Goal: Contribute content: Add original content to the website for others to see

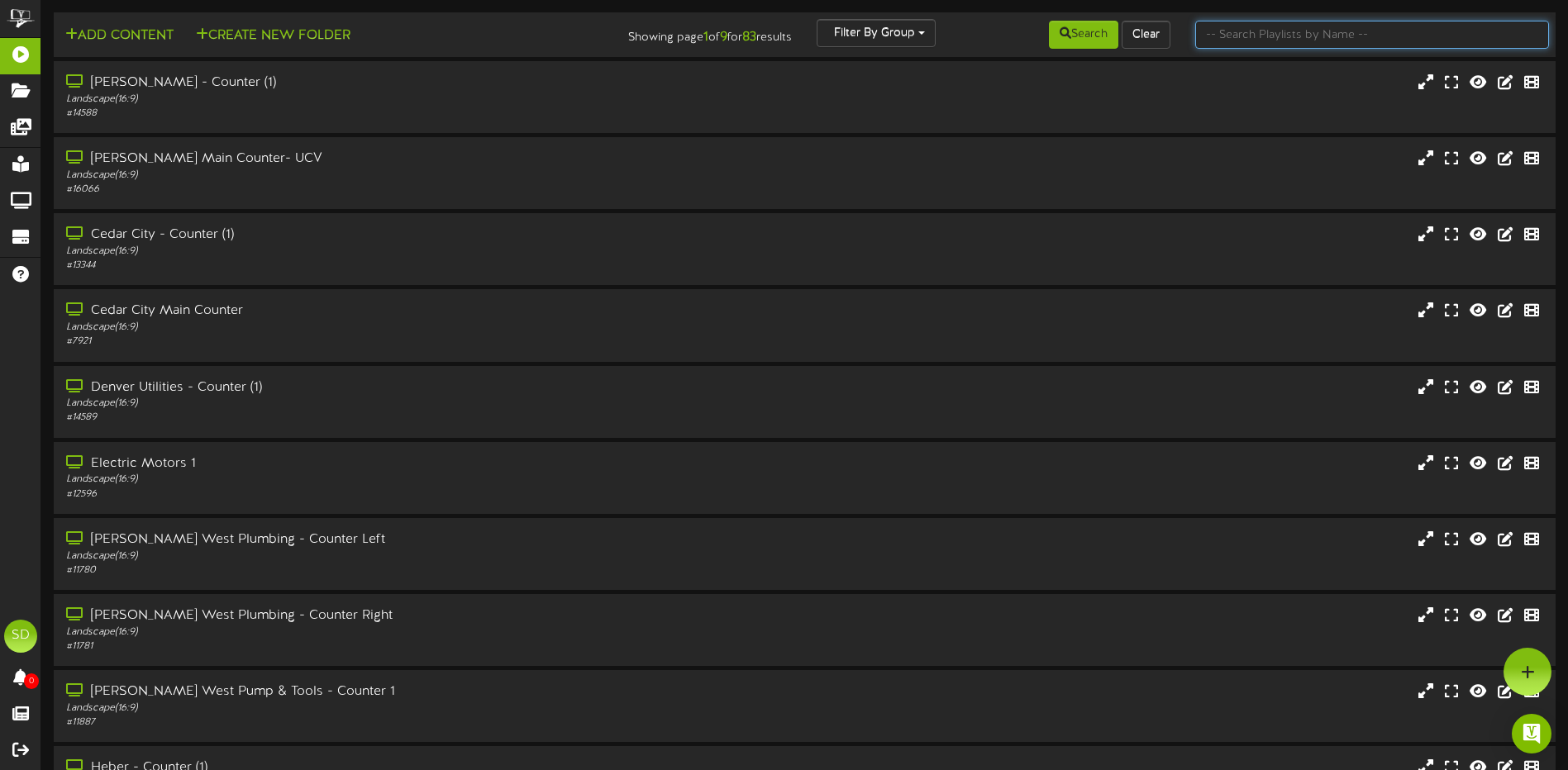
click at [1228, 36] on input "text" at bounding box center [1371, 34] width 354 height 28
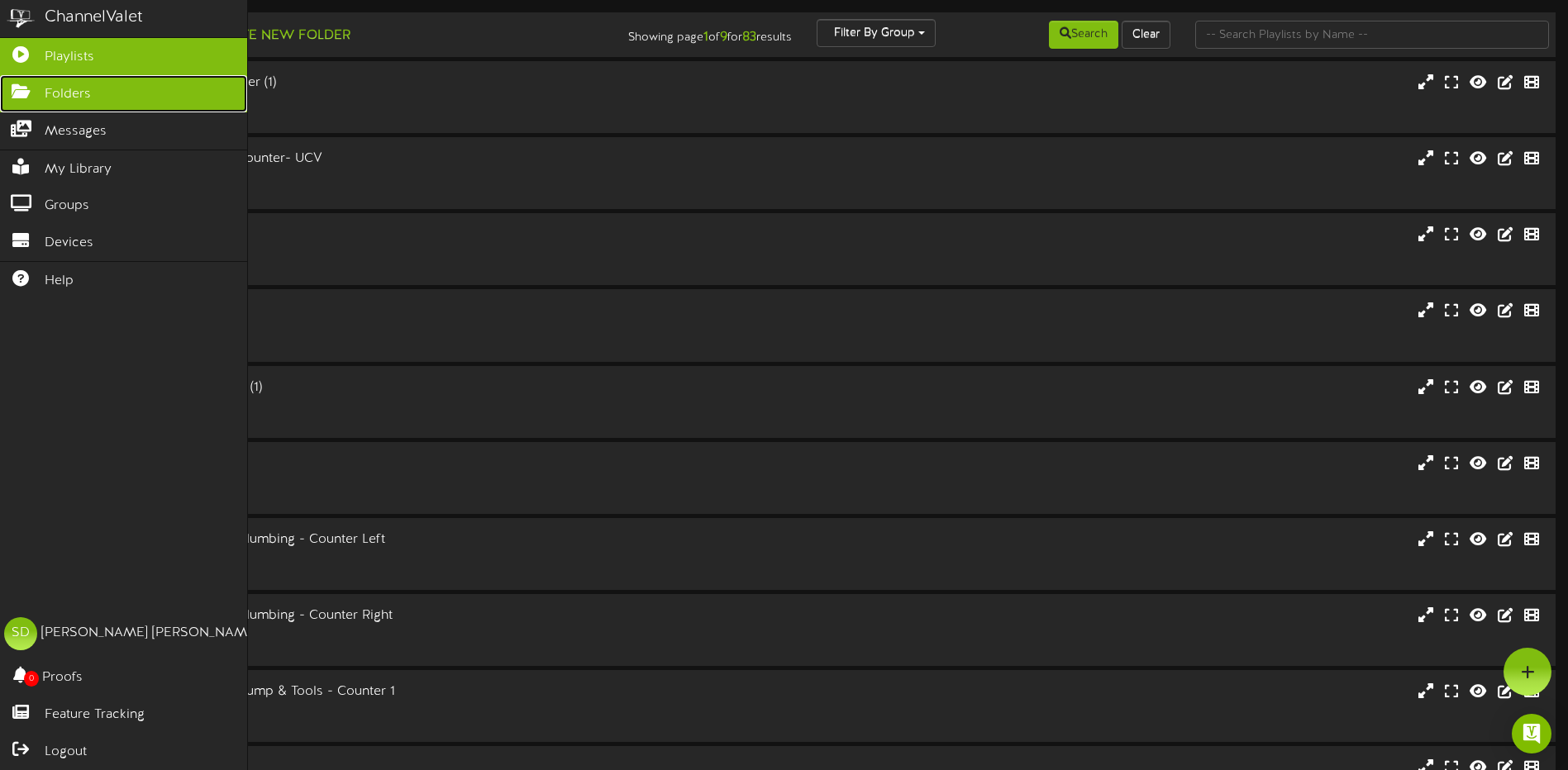
click at [62, 93] on span "Folders" at bounding box center [68, 95] width 46 height 19
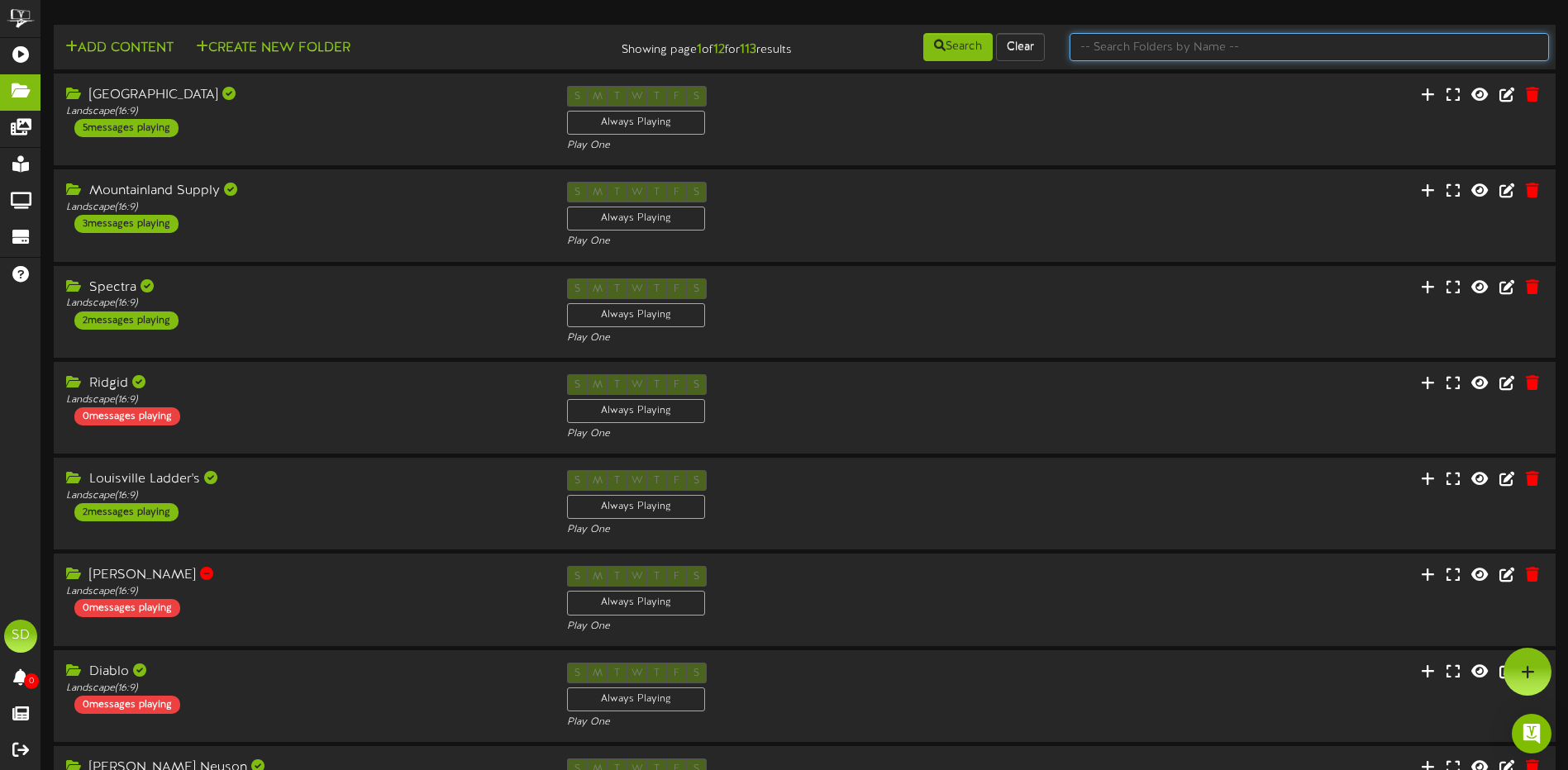
click at [1129, 48] on input "text" at bounding box center [1308, 46] width 479 height 28
type input "wichita"
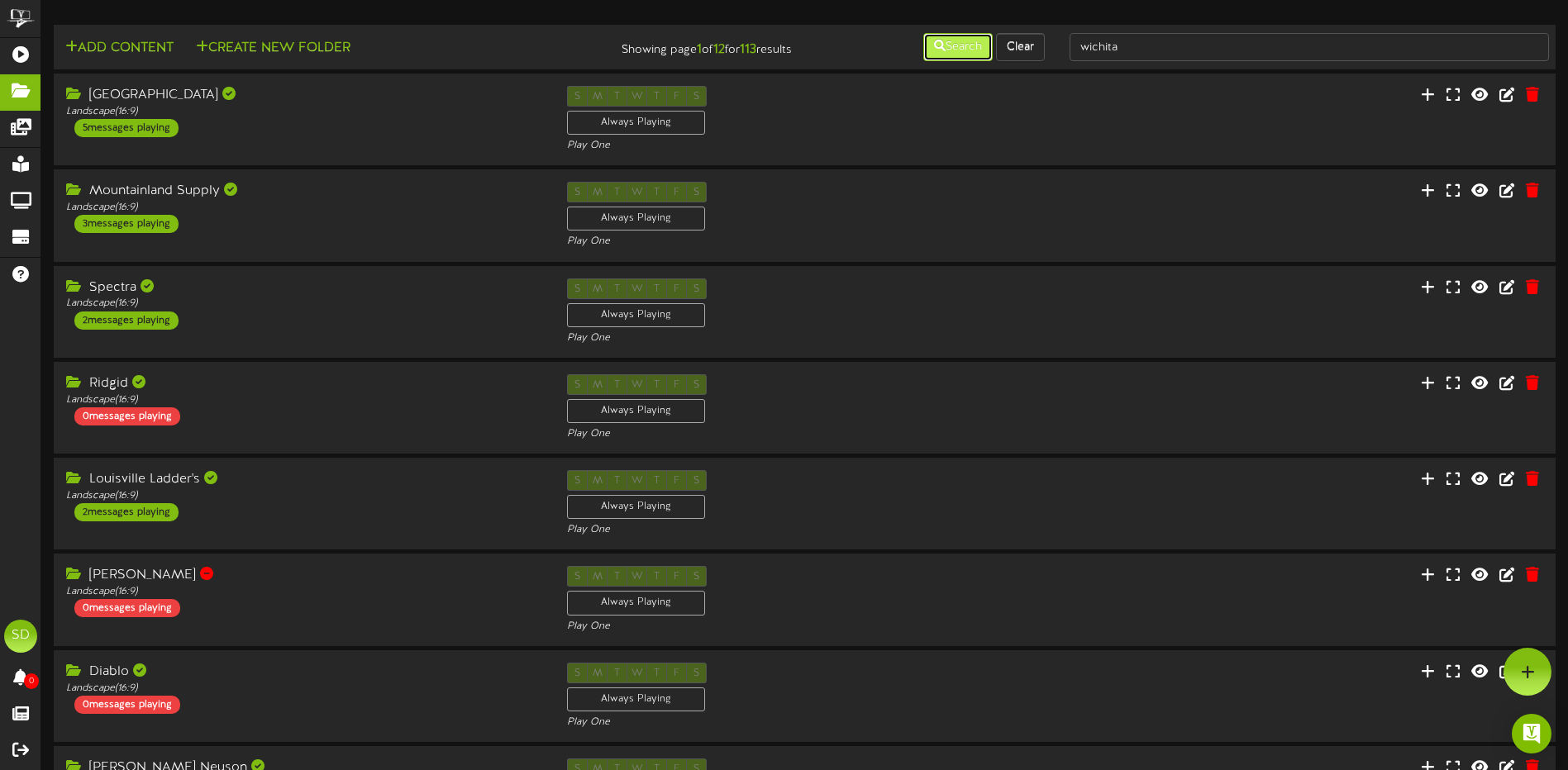
click at [960, 53] on button "Search" at bounding box center [958, 46] width 70 height 28
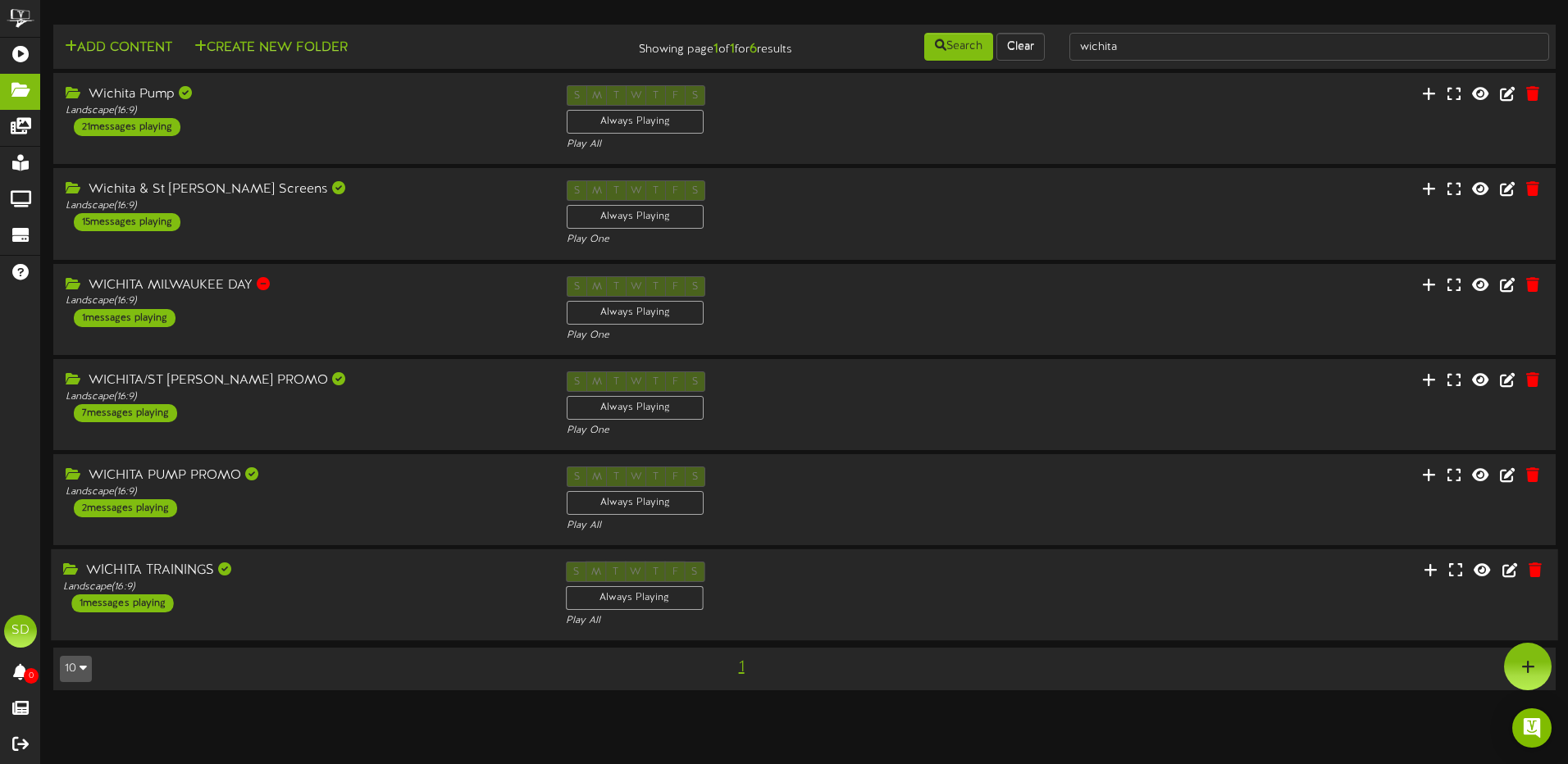
click at [384, 596] on div "WICHITA TRAININGS Landscape ( 16:9 ) 1 messages playing" at bounding box center [302, 587] width 502 height 51
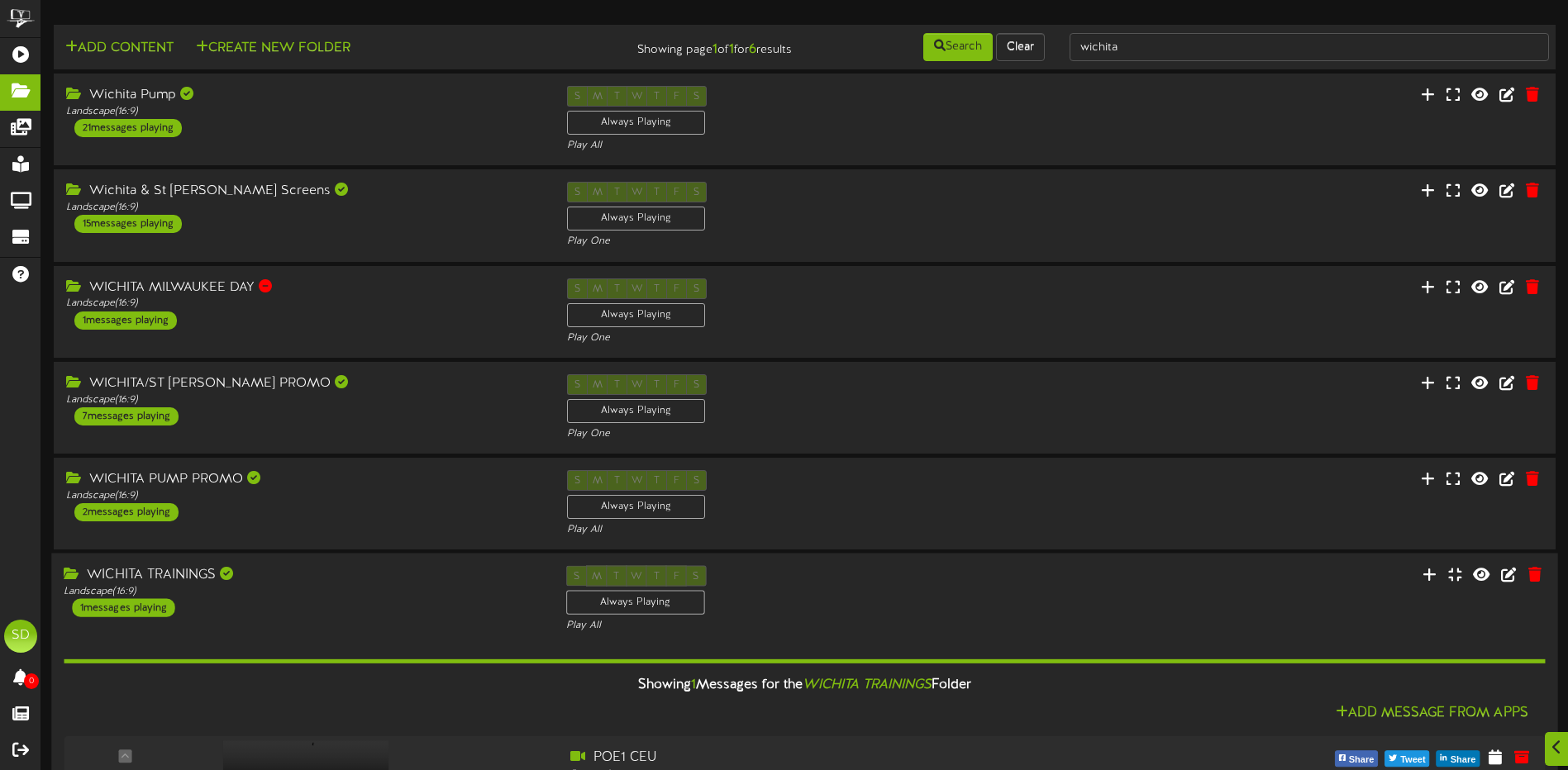
scroll to position [152, 0]
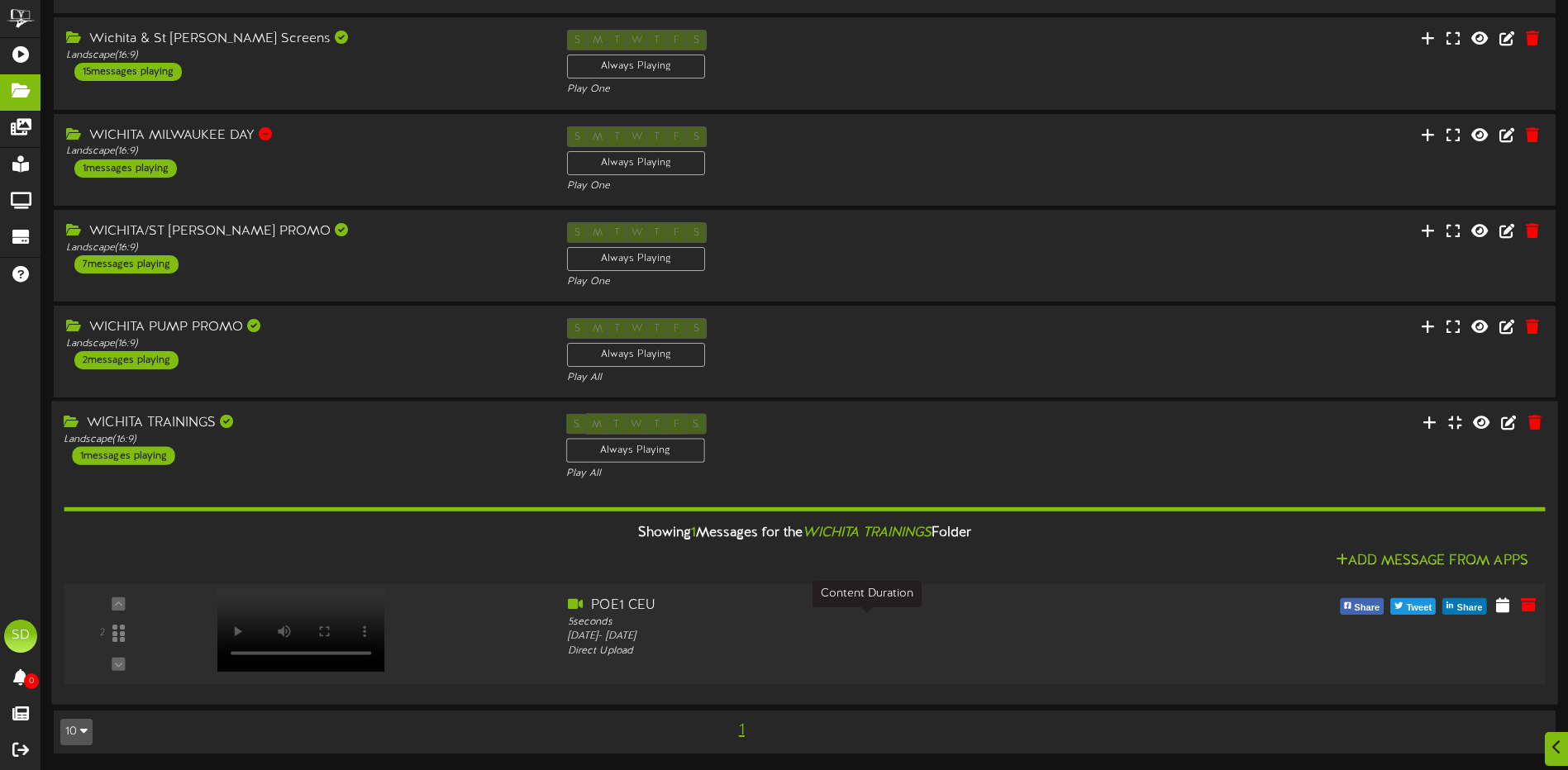
click at [602, 628] on div "5 seconds" at bounding box center [867, 623] width 599 height 15
click at [1504, 603] on icon at bounding box center [1502, 604] width 15 height 18
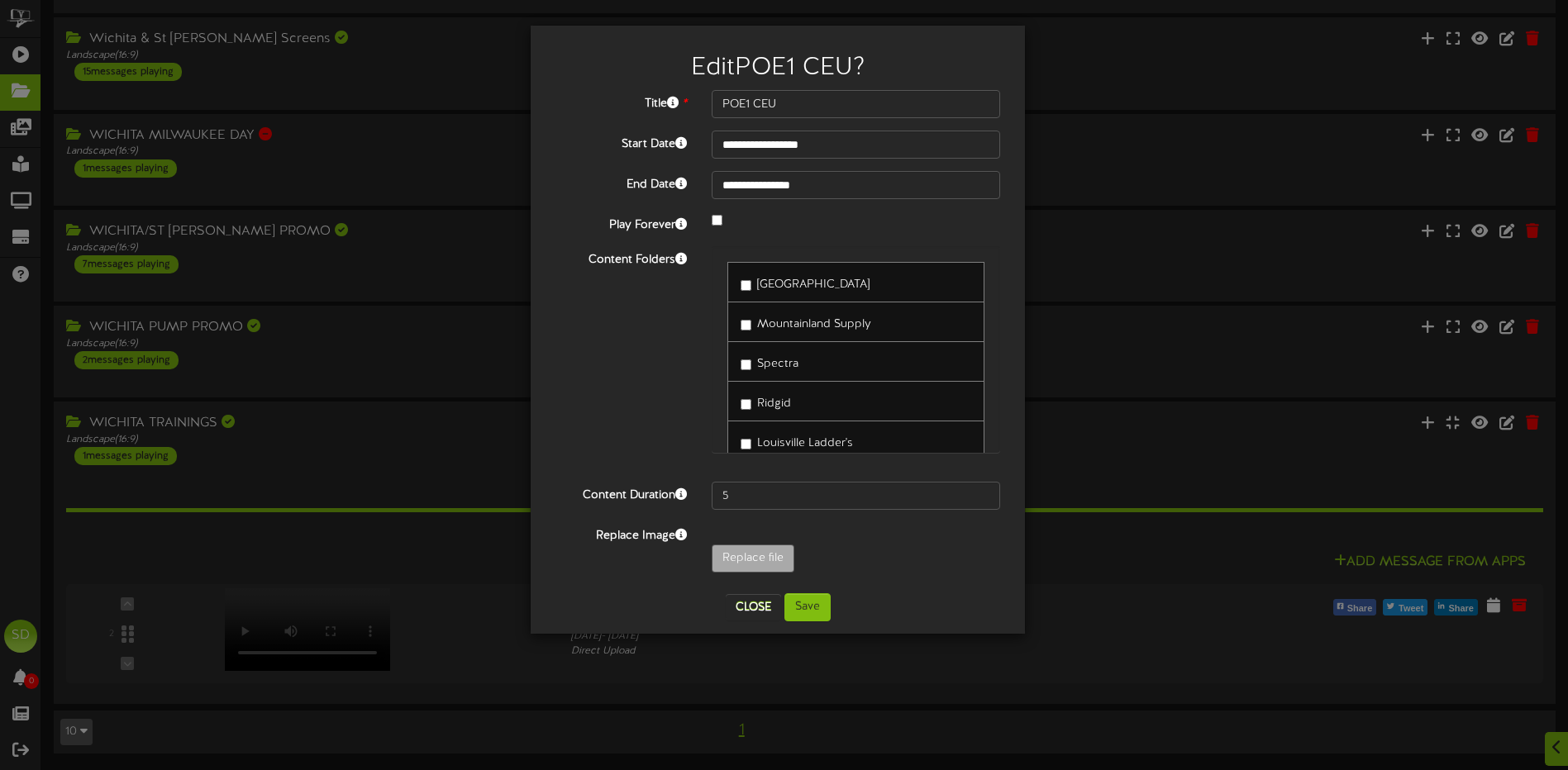
click at [1153, 649] on div "**********" at bounding box center [784, 385] width 1568 height 770
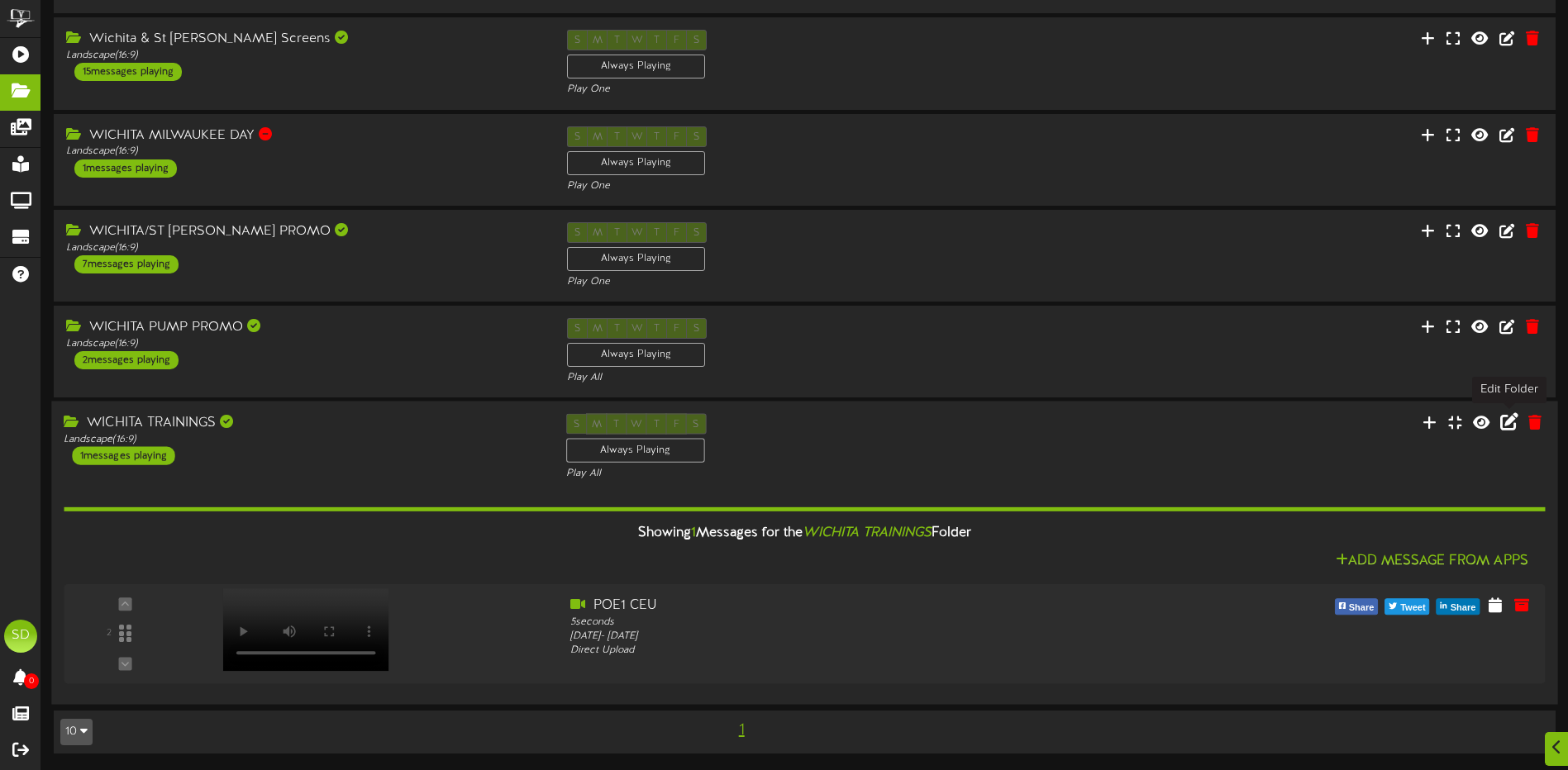
click at [1508, 425] on icon at bounding box center [1509, 422] width 18 height 18
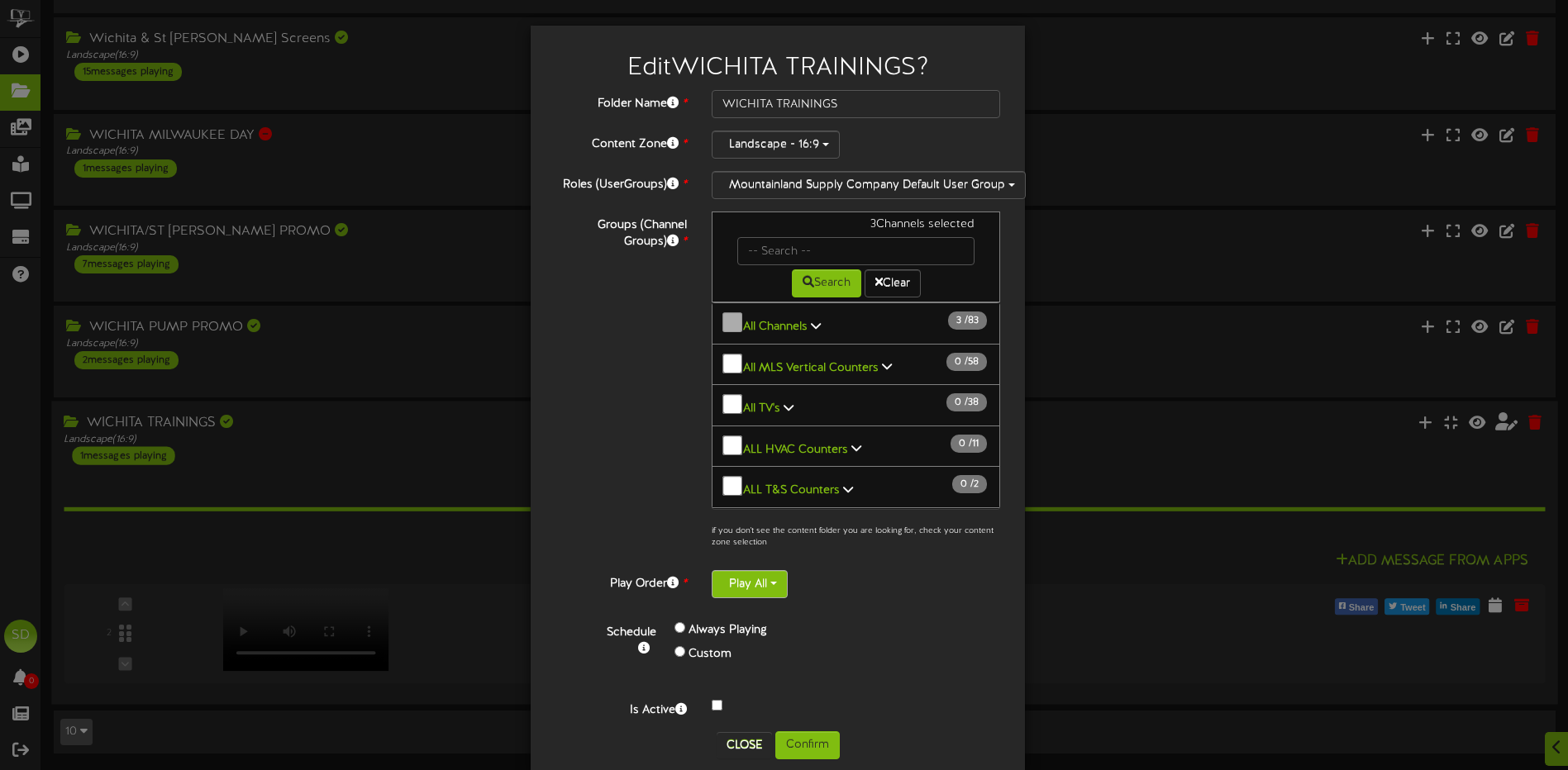
click at [772, 585] on span "button" at bounding box center [773, 583] width 7 height 3
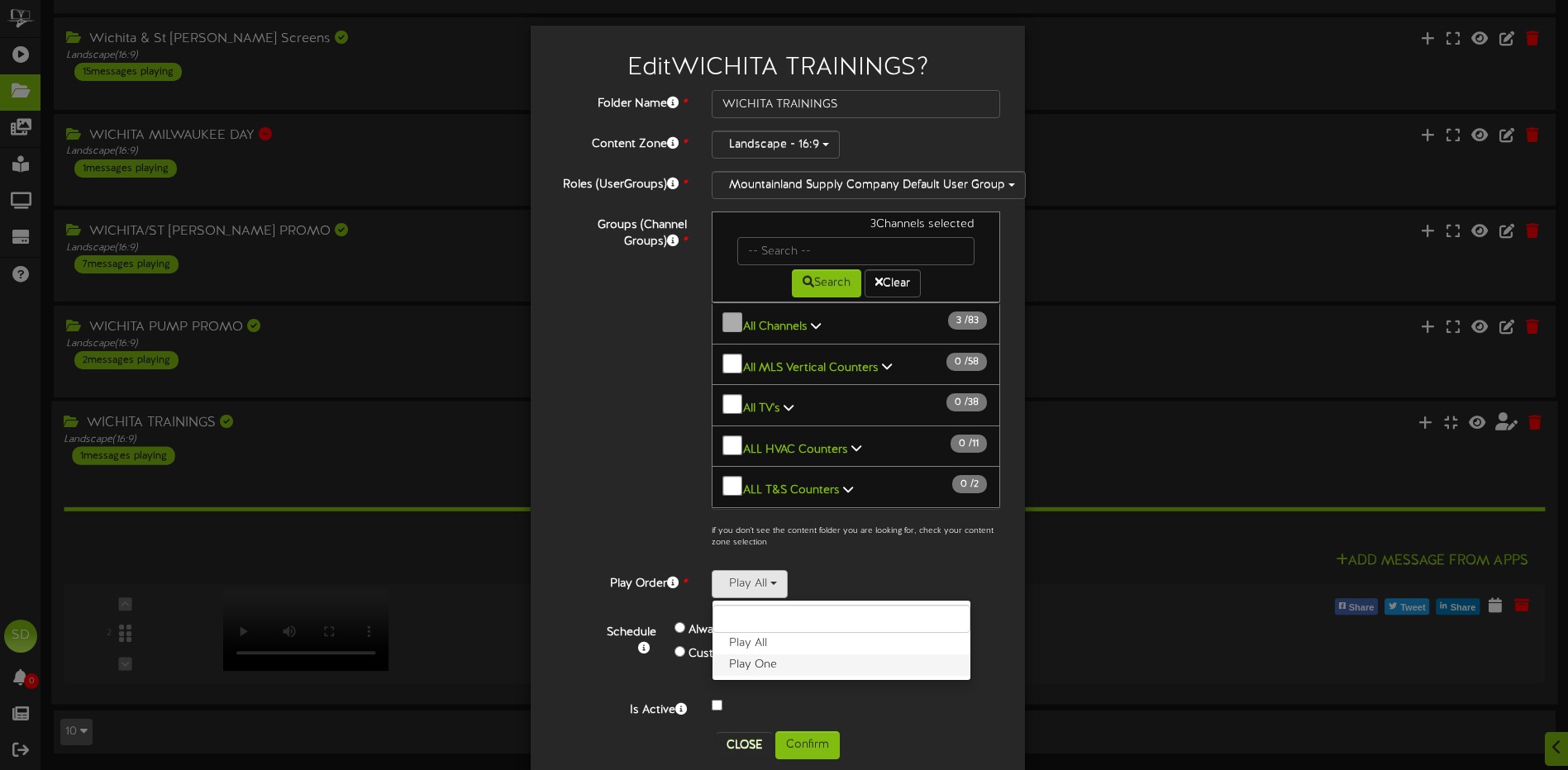
click at [761, 666] on label "Play One" at bounding box center [842, 665] width 258 height 21
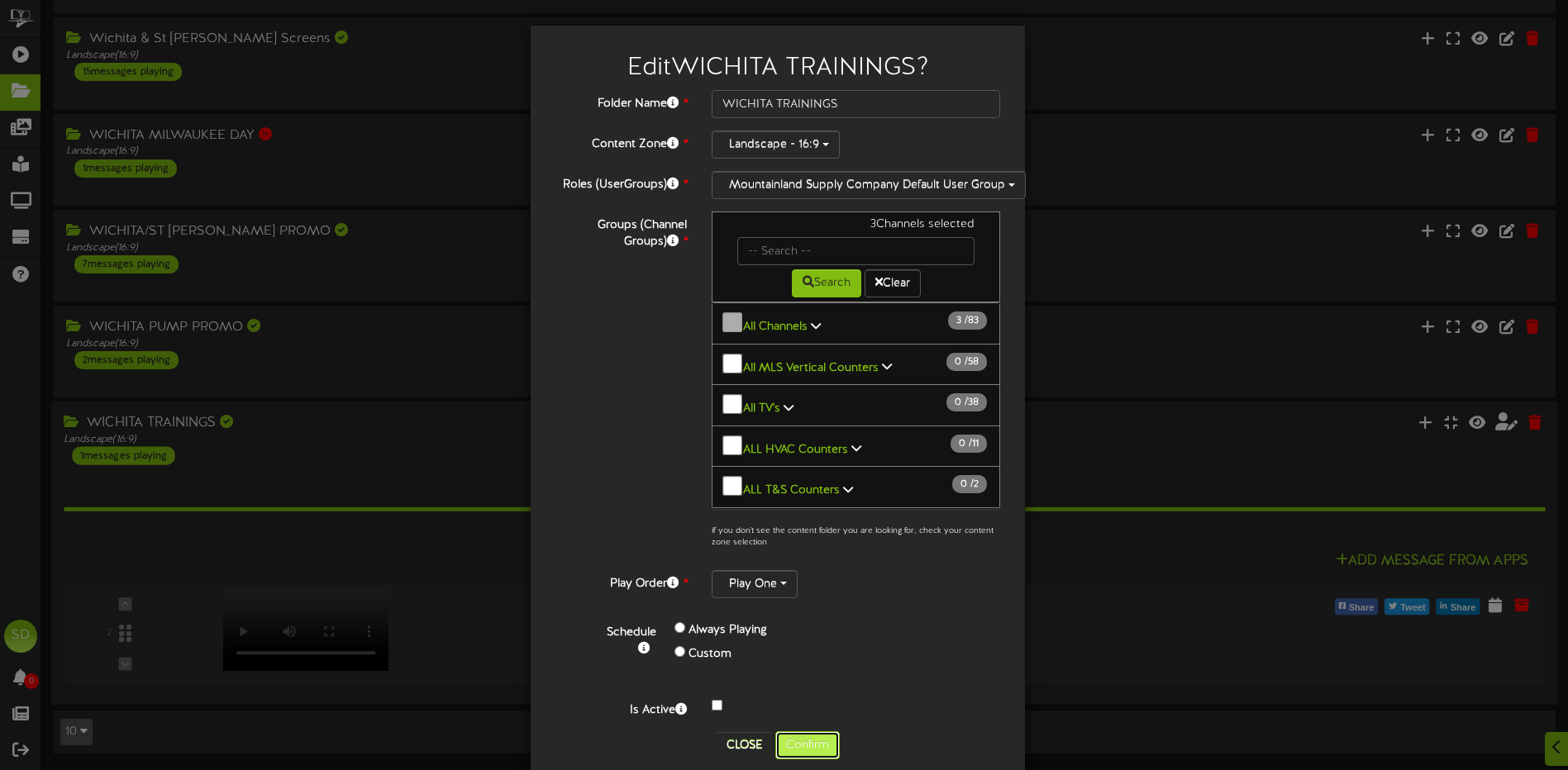
click at [809, 745] on button "Confirm" at bounding box center [808, 745] width 65 height 28
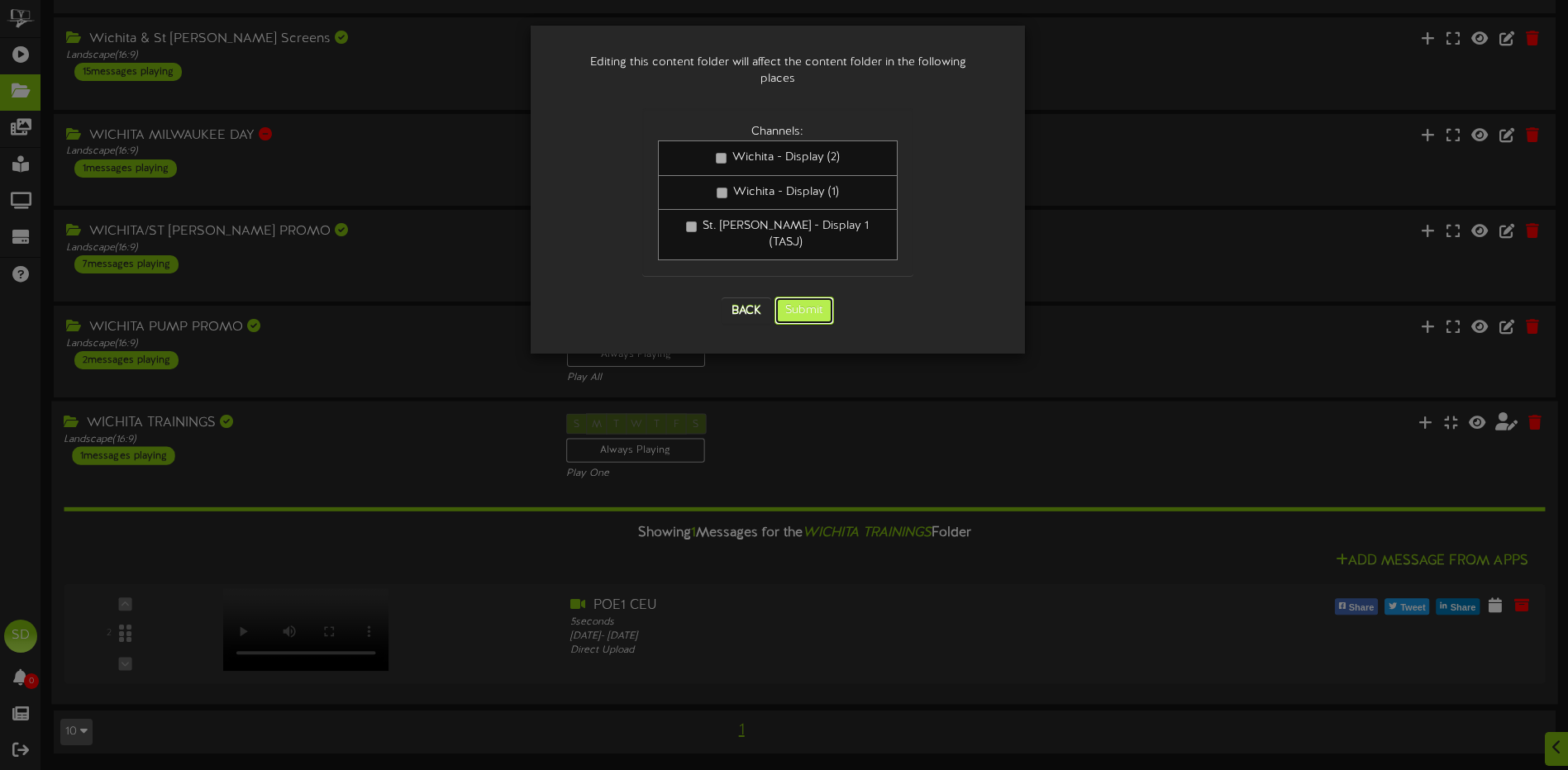
click at [808, 296] on button "Submit" at bounding box center [804, 310] width 59 height 28
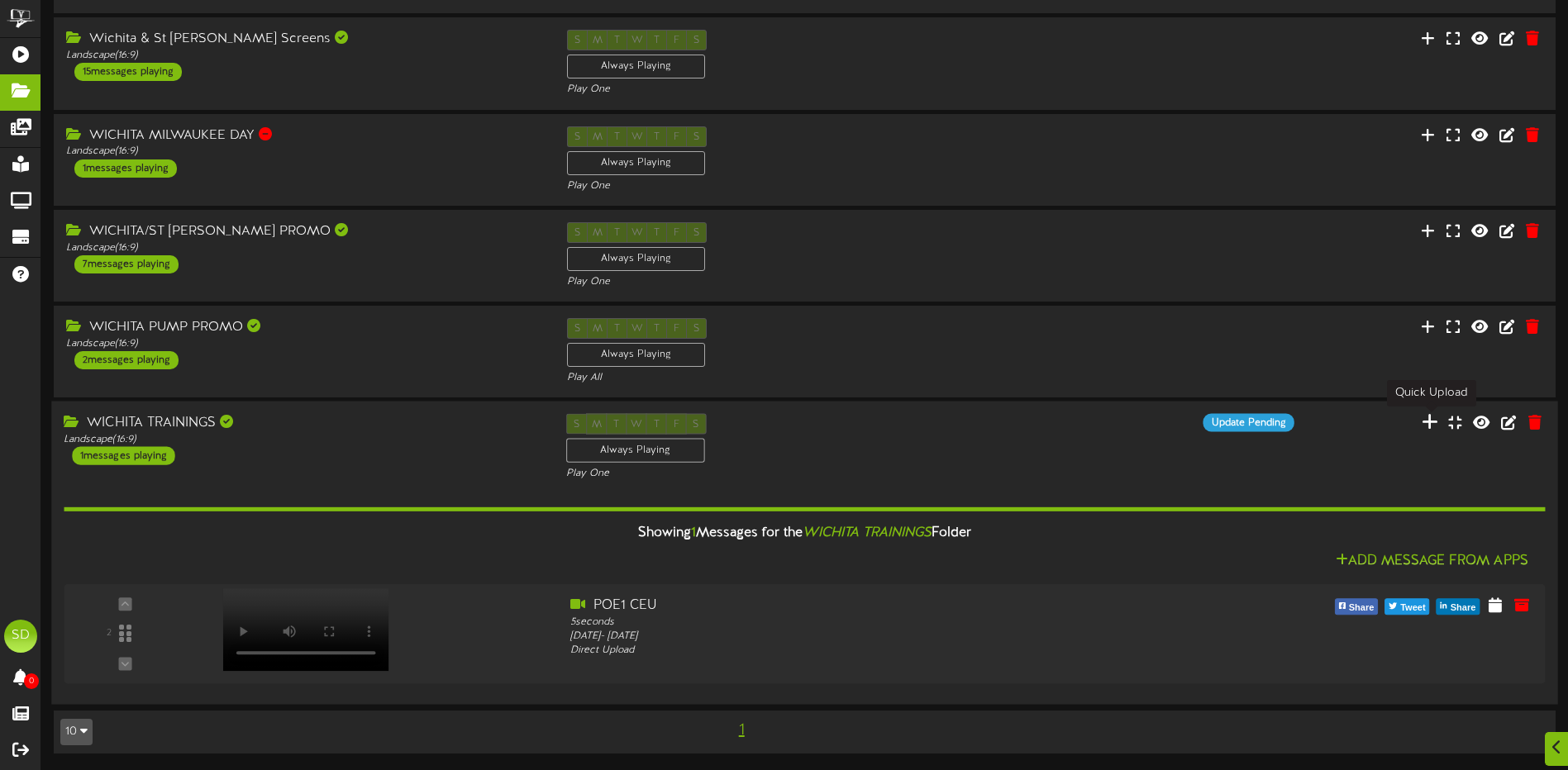
click at [1435, 427] on icon at bounding box center [1430, 422] width 16 height 18
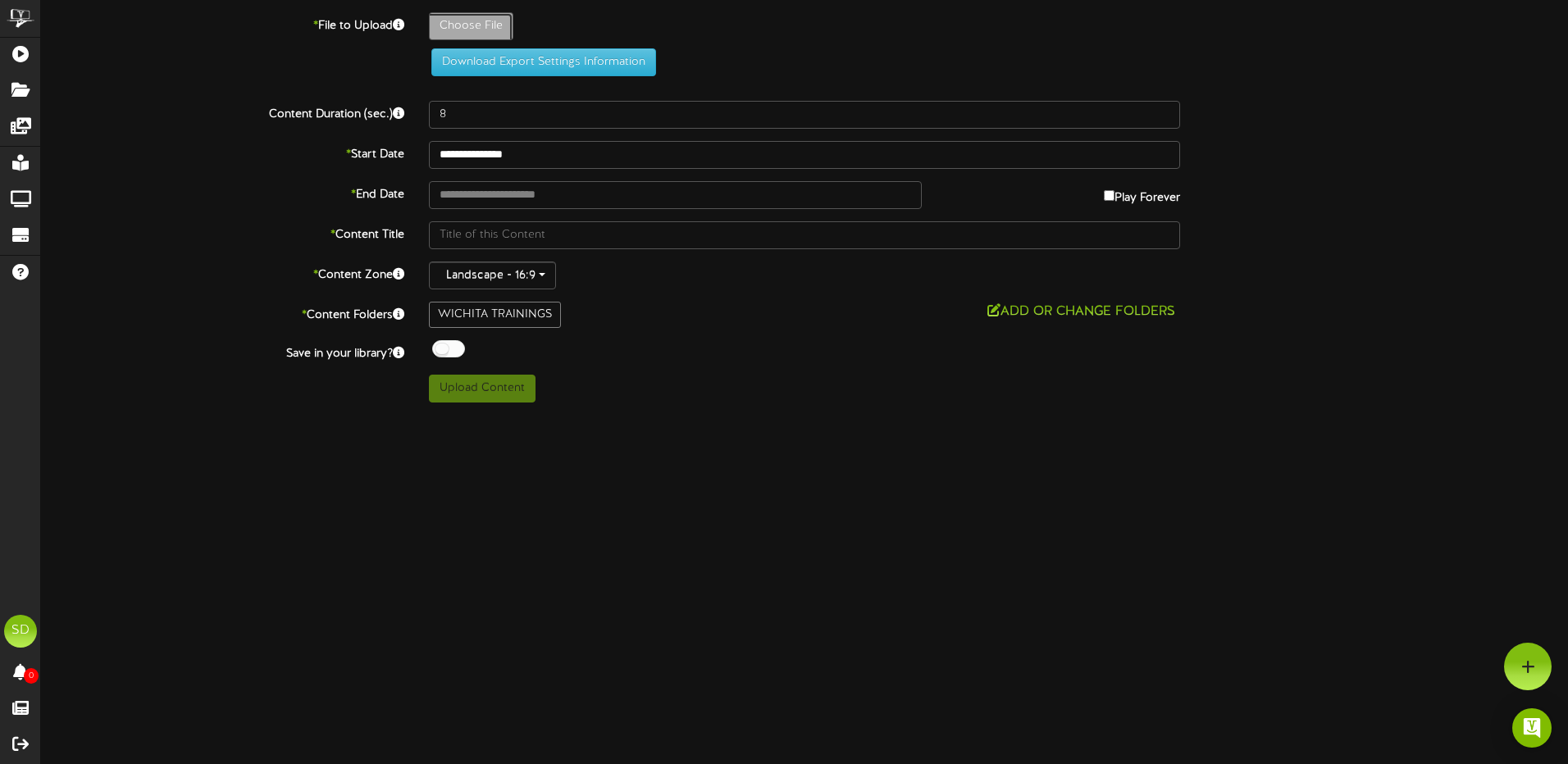
type input "**********"
type input "POE1-PlusTrainingFlyer"
